Goal: Information Seeking & Learning: Learn about a topic

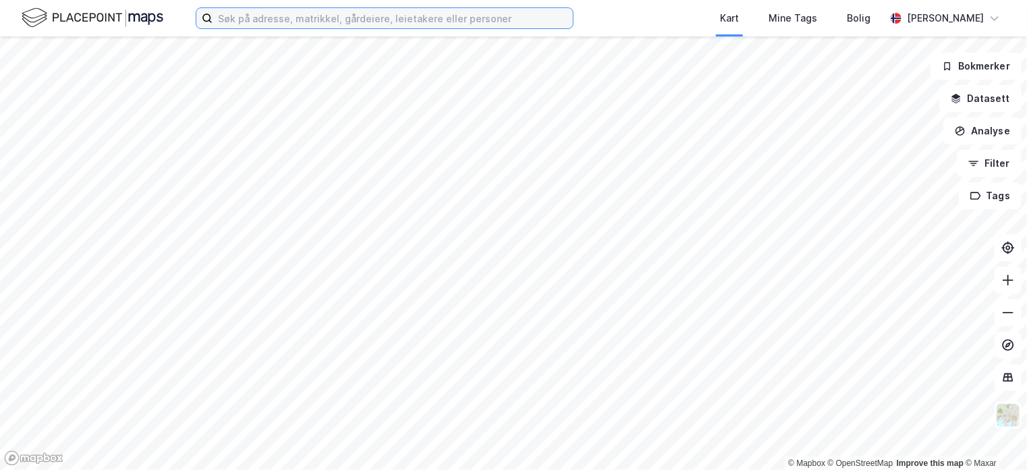
click at [266, 21] on input at bounding box center [393, 18] width 360 height 20
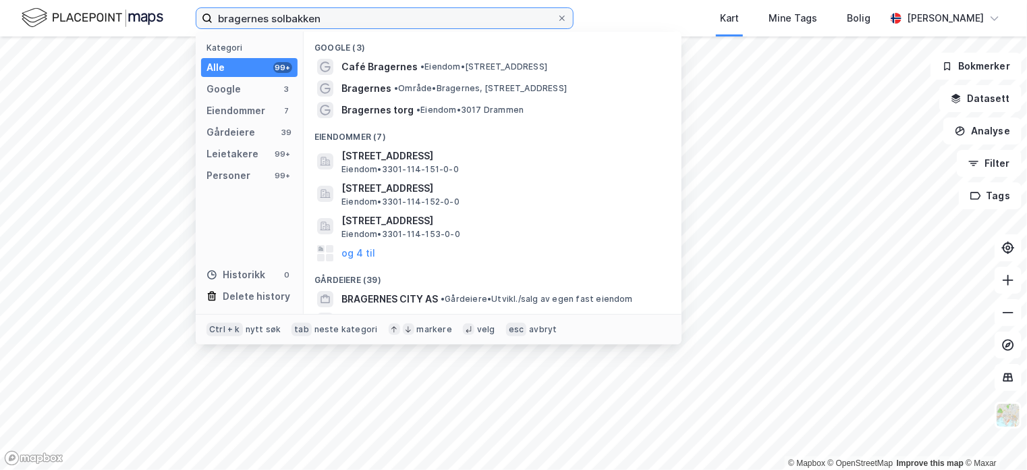
type input "bragernes solbakken"
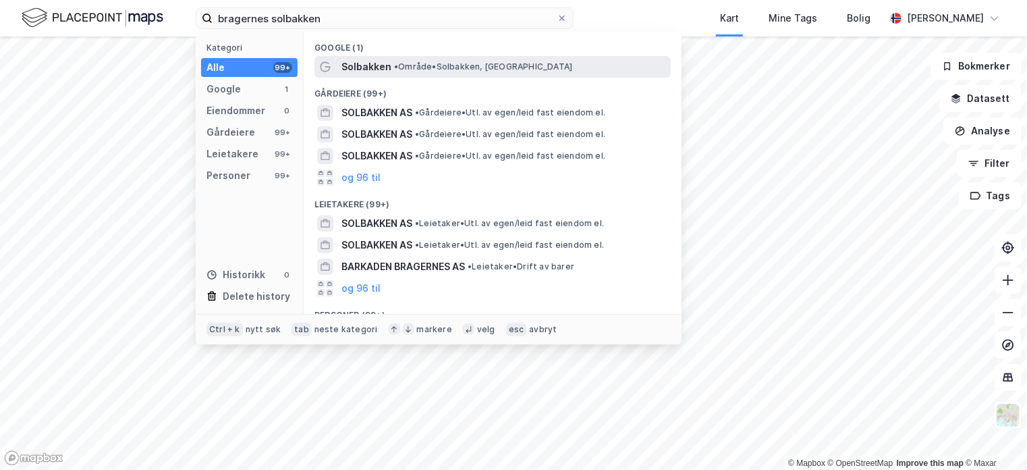
click at [380, 72] on span "Solbakken" at bounding box center [366, 67] width 50 height 16
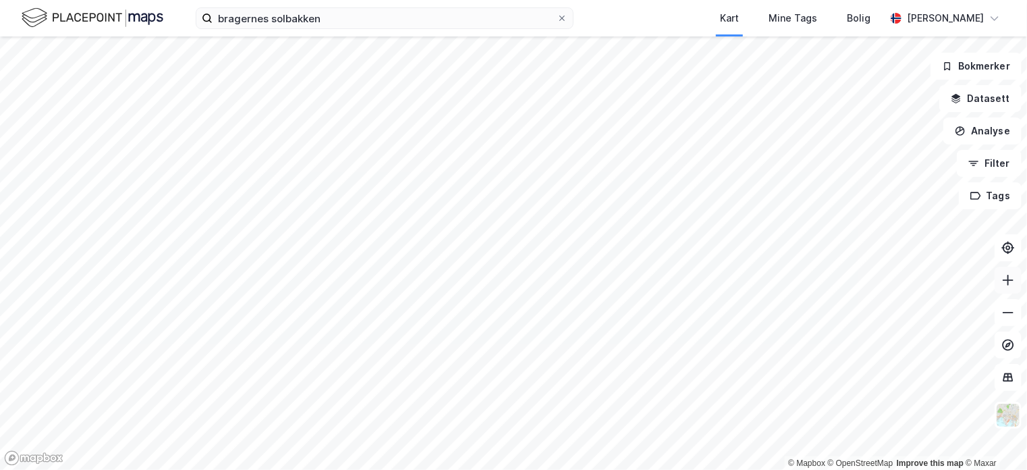
click at [1009, 279] on icon at bounding box center [1007, 280] width 1 height 11
click at [1009, 277] on icon at bounding box center [1007, 279] width 13 height 13
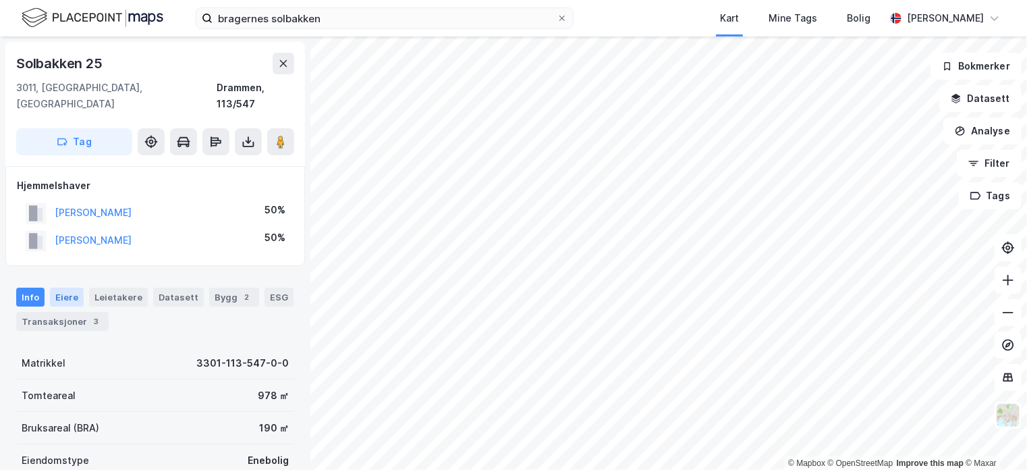
click at [73, 287] on div "Eiere" at bounding box center [67, 296] width 34 height 19
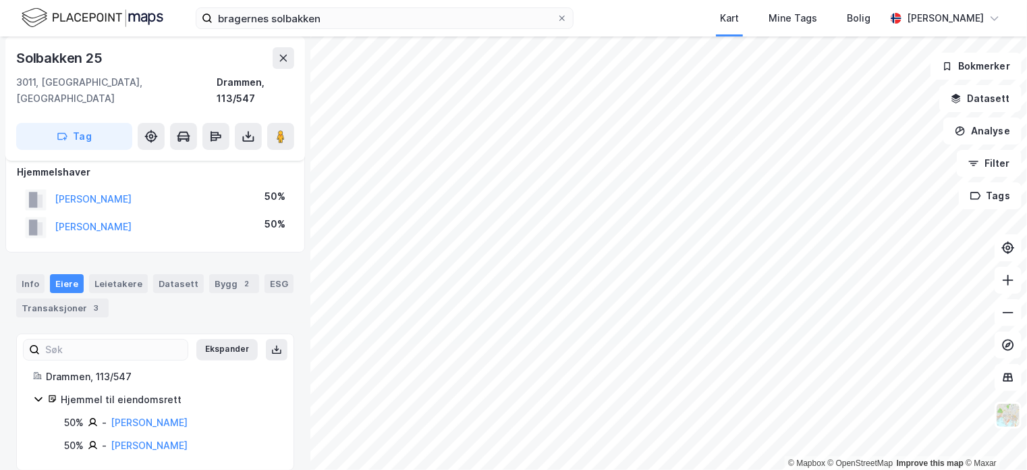
scroll to position [13, 0]
click at [35, 274] on div "Info" at bounding box center [30, 283] width 28 height 19
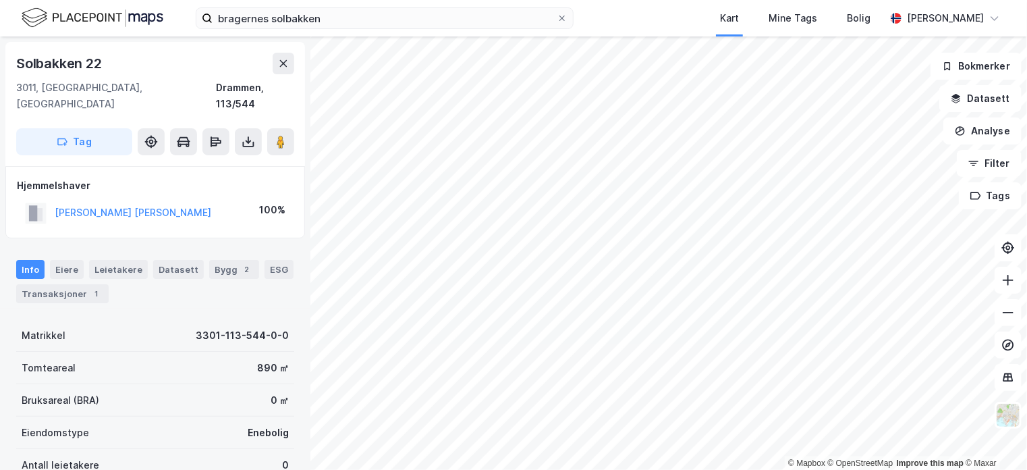
scroll to position [2, 0]
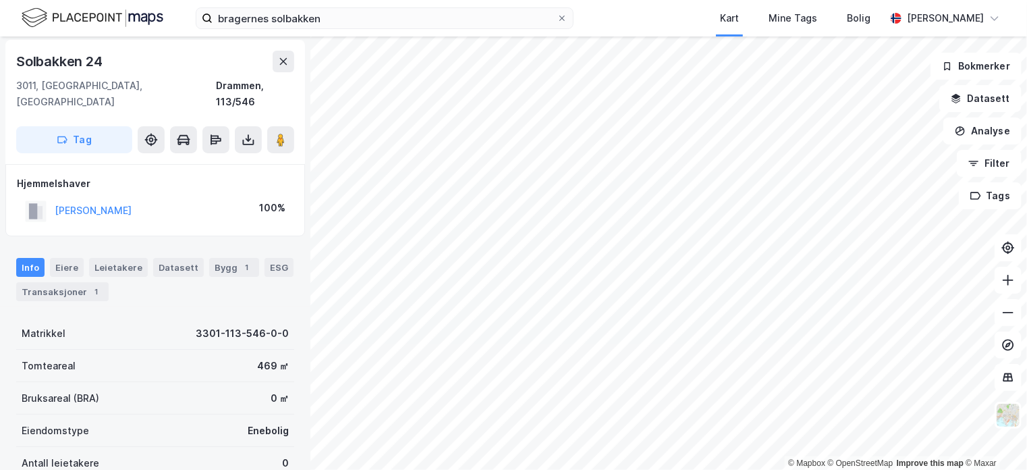
scroll to position [2, 0]
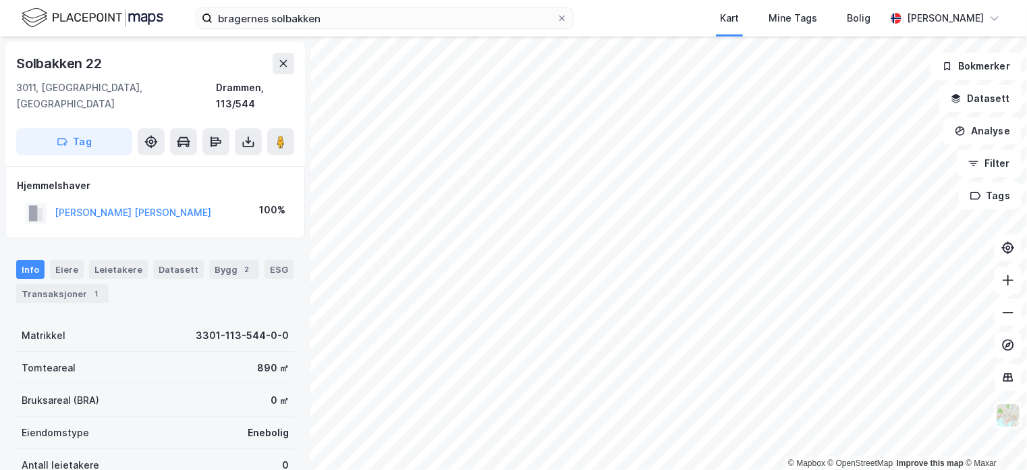
scroll to position [2, 0]
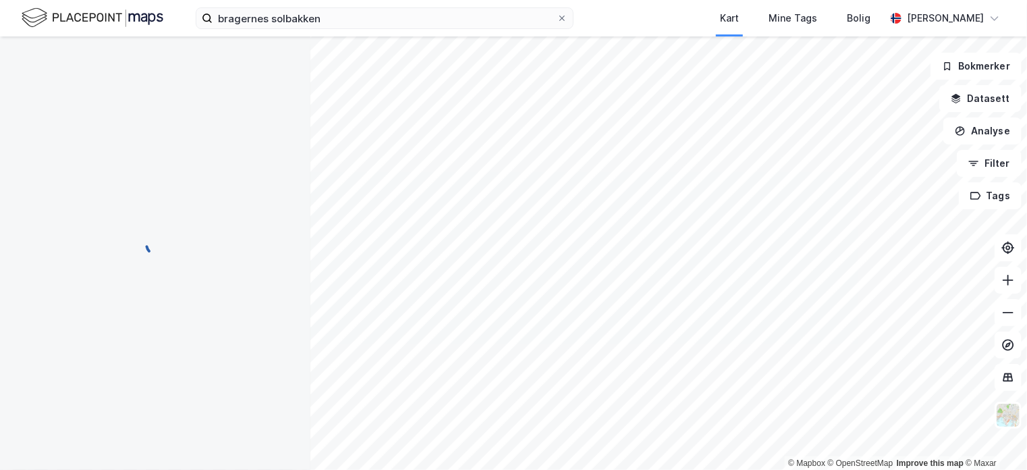
scroll to position [2, 0]
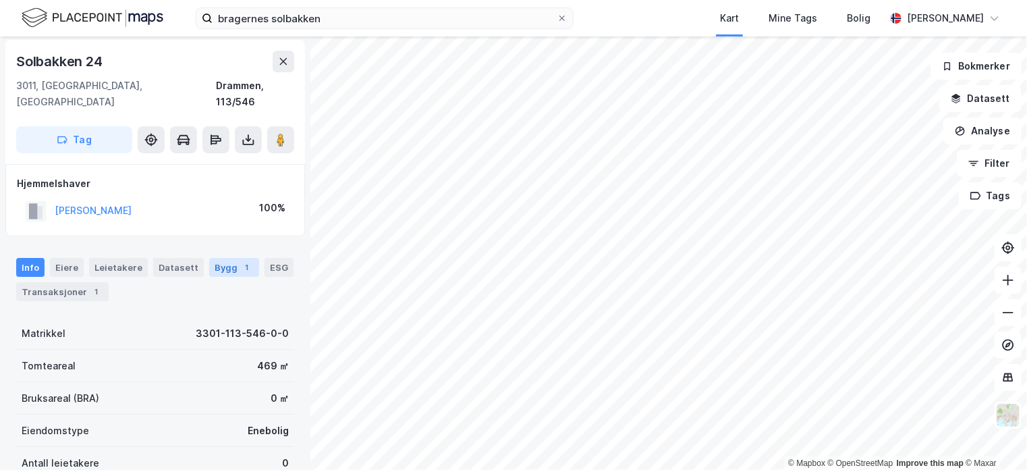
click at [215, 258] on div "Bygg 1" at bounding box center [234, 267] width 50 height 19
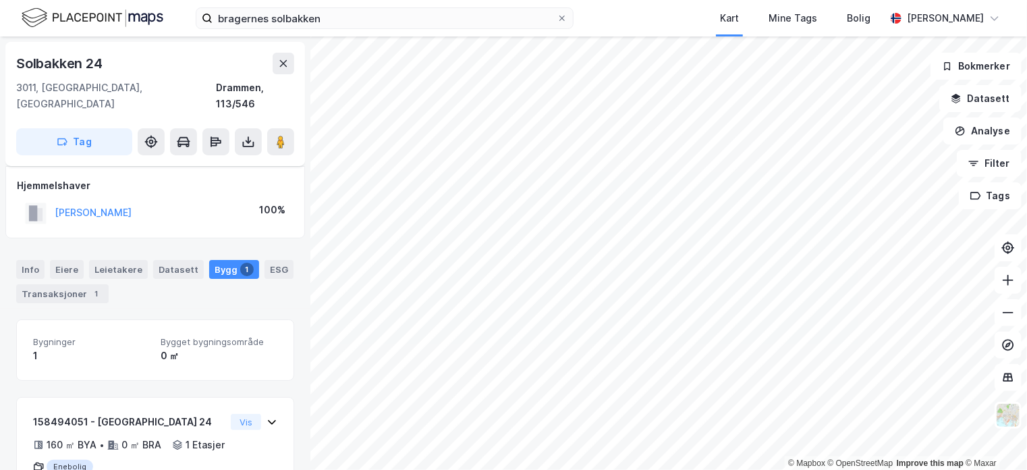
scroll to position [61, 0]
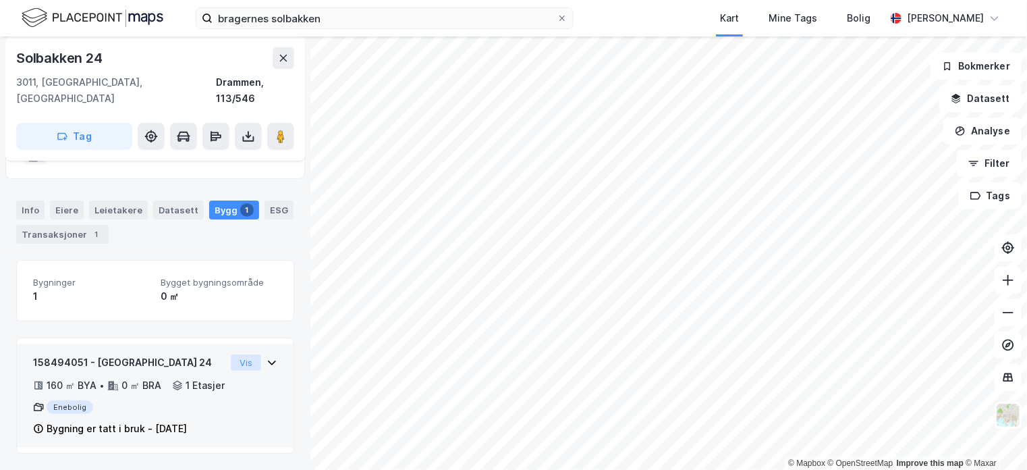
click at [231, 354] on button "Vis" at bounding box center [246, 362] width 30 height 16
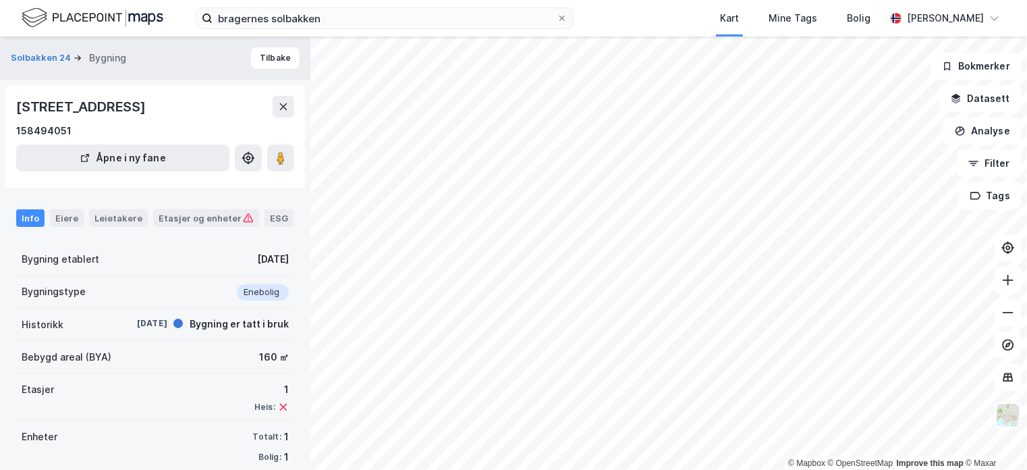
scroll to position [19, 0]
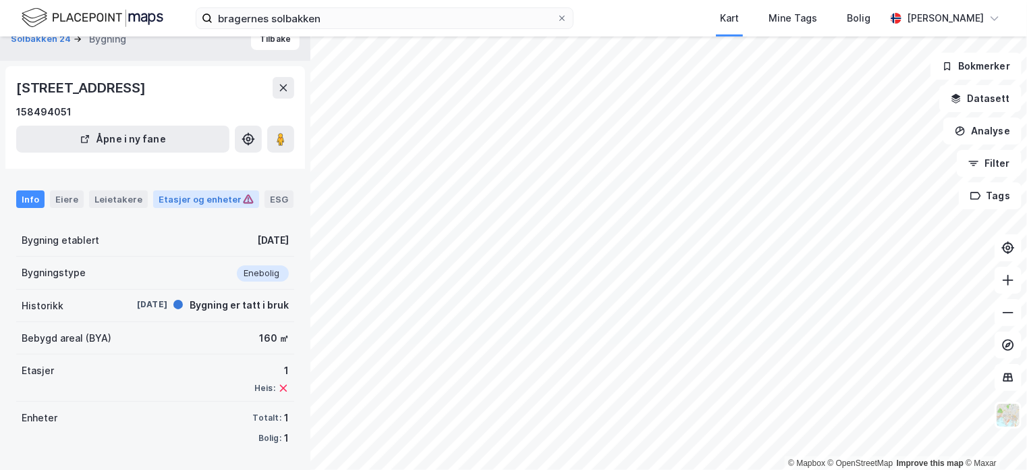
click at [218, 200] on div "Etasjer og enheter" at bounding box center [206, 199] width 95 height 12
